Goal: Information Seeking & Learning: Learn about a topic

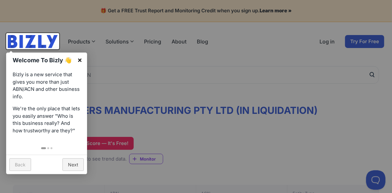
click at [81, 59] on link "×" at bounding box center [80, 59] width 15 height 15
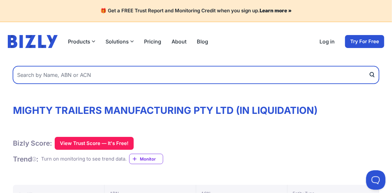
click at [82, 78] on input "text" at bounding box center [196, 74] width 366 height 17
click at [88, 76] on input "text" at bounding box center [196, 74] width 366 height 17
type input "bc design and fabrication"
click at [369, 66] on button "submit" at bounding box center [374, 74] width 10 height 17
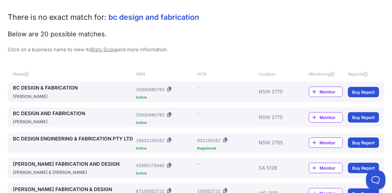
scroll to position [101, 0]
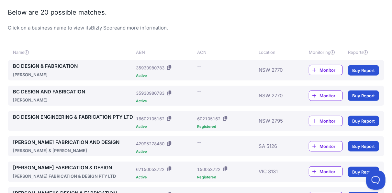
click at [313, 70] on icon at bounding box center [314, 70] width 4 height 4
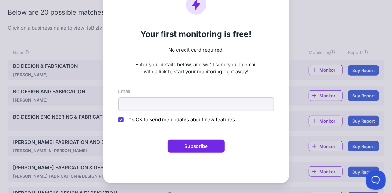
scroll to position [0, 0]
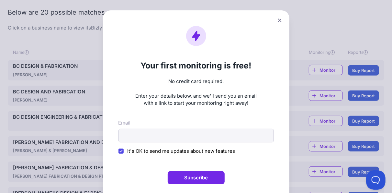
click at [278, 21] on icon at bounding box center [280, 20] width 4 height 4
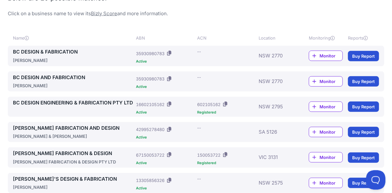
scroll to position [67, 0]
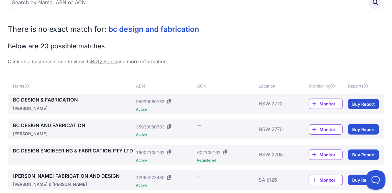
click at [35, 101] on link "BC DESIGN & FABRICATION" at bounding box center [73, 99] width 120 height 7
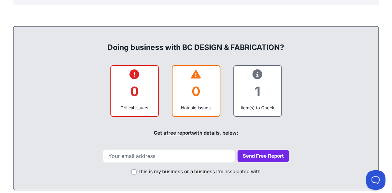
scroll to position [269, 0]
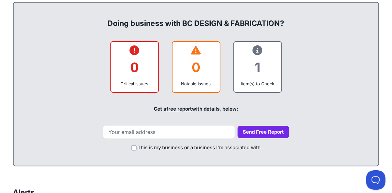
click at [257, 51] on icon at bounding box center [258, 50] width 10 height 0
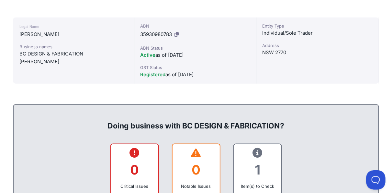
scroll to position [80, 0]
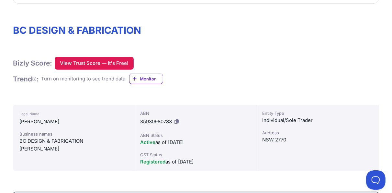
click at [89, 63] on button "View Trust Score — It's Free!" at bounding box center [94, 63] width 79 height 13
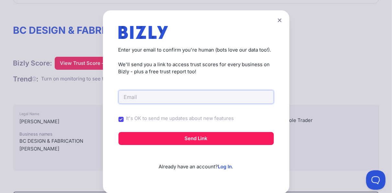
click at [133, 99] on input "email" at bounding box center [196, 97] width 155 height 14
click at [127, 98] on input "email" at bounding box center [196, 97] width 155 height 14
click at [276, 23] on button at bounding box center [279, 20] width 9 height 9
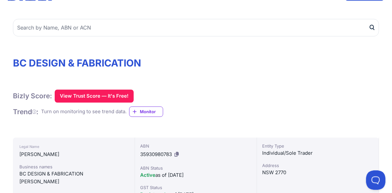
scroll to position [101, 0]
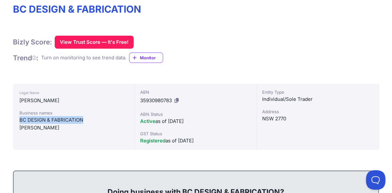
drag, startPoint x: 14, startPoint y: 121, endPoint x: 83, endPoint y: 119, distance: 68.7
click at [83, 119] on div "Legal Name COX, BENJAMIN Business names BC DESIGN & FABRICATION COX, BENJAMIN" at bounding box center [74, 117] width 122 height 66
